Goal: Transaction & Acquisition: Purchase product/service

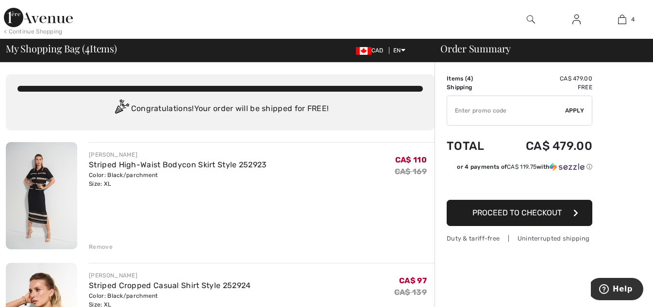
click at [109, 245] on div "Remove" at bounding box center [101, 247] width 24 height 9
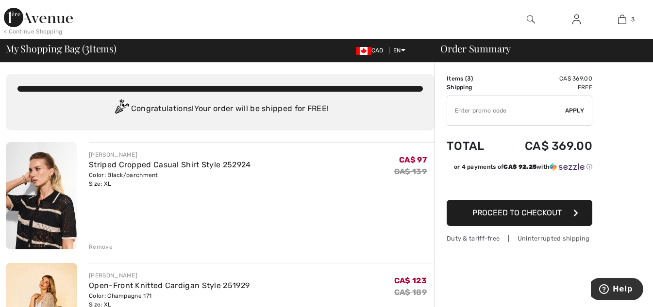
click at [100, 246] on div "Remove" at bounding box center [101, 247] width 24 height 9
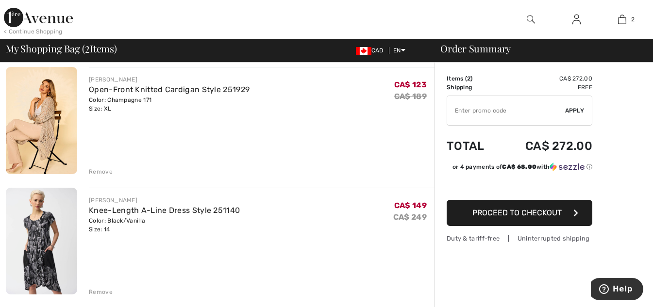
scroll to position [97, 0]
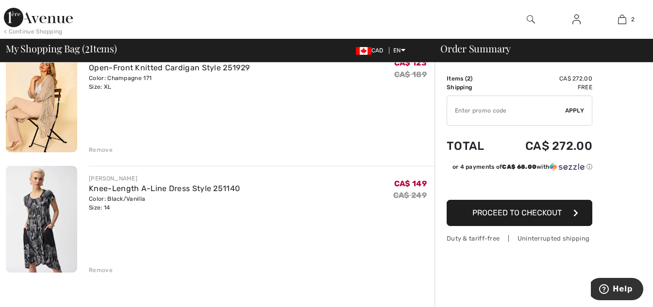
click at [38, 216] on img at bounding box center [41, 219] width 71 height 107
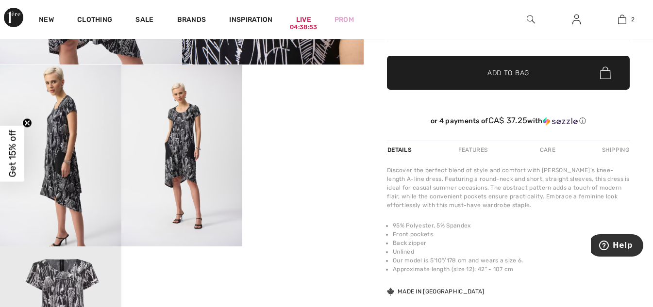
scroll to position [291, 0]
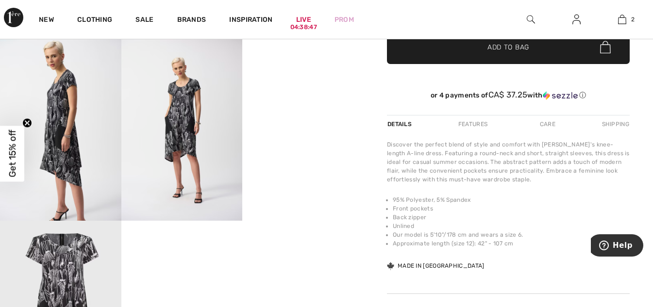
click at [325, 100] on video "Your browser does not support the video tag." at bounding box center [302, 69] width 121 height 61
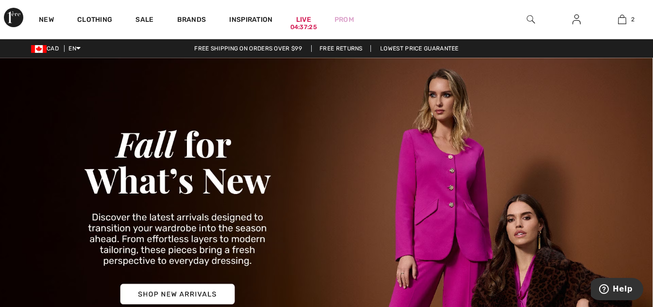
click at [334, 283] on img at bounding box center [326, 214] width 653 height 313
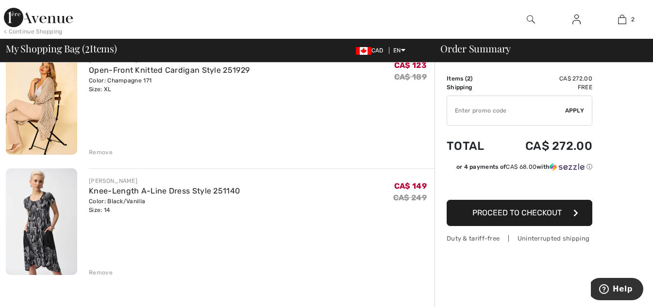
scroll to position [97, 0]
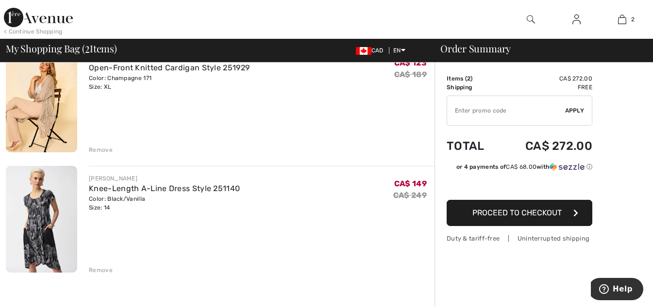
click at [92, 272] on div "Remove" at bounding box center [101, 270] width 24 height 9
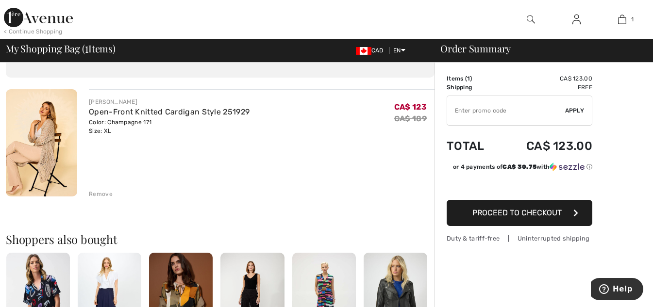
scroll to position [0, 0]
